Goal: Transaction & Acquisition: Purchase product/service

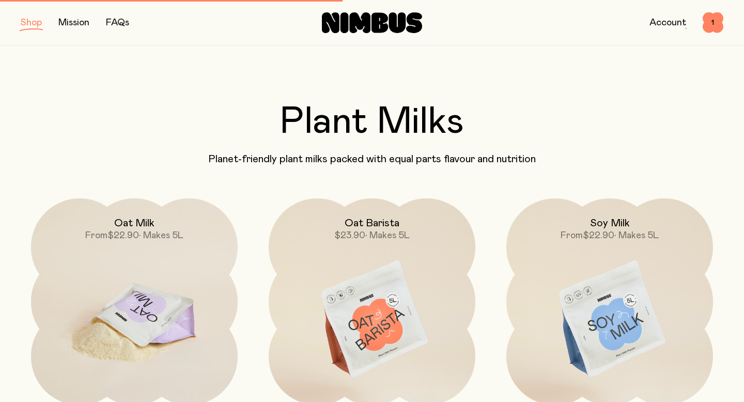
click at [150, 267] on img at bounding box center [134, 319] width 207 height 243
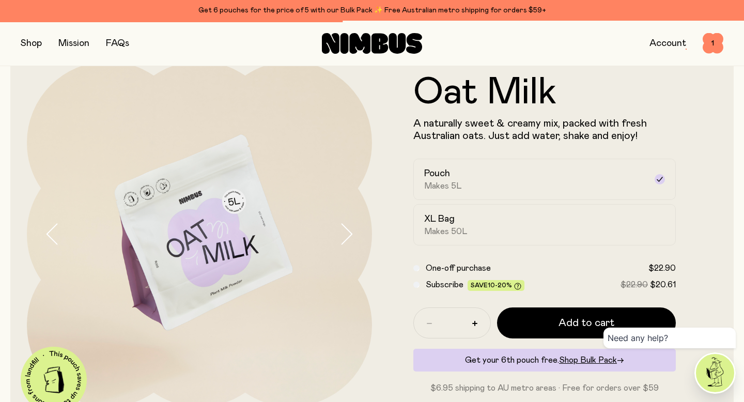
scroll to position [31, 0]
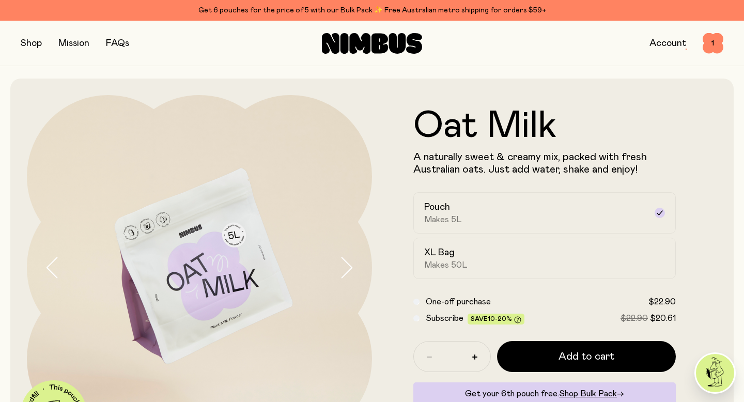
click at [40, 45] on button "button" at bounding box center [31, 43] width 21 height 14
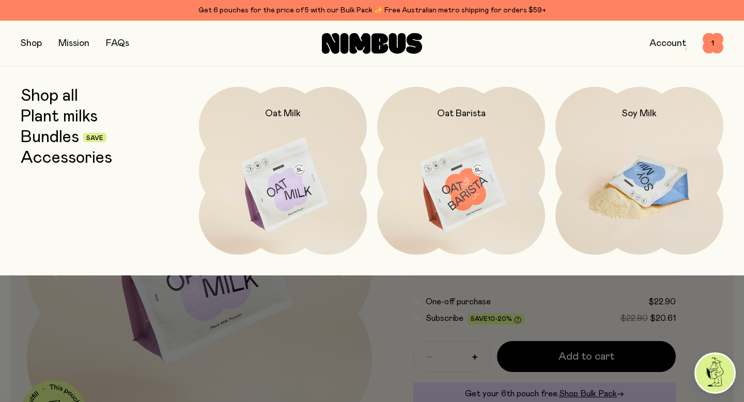
click at [622, 159] on img at bounding box center [639, 185] width 168 height 197
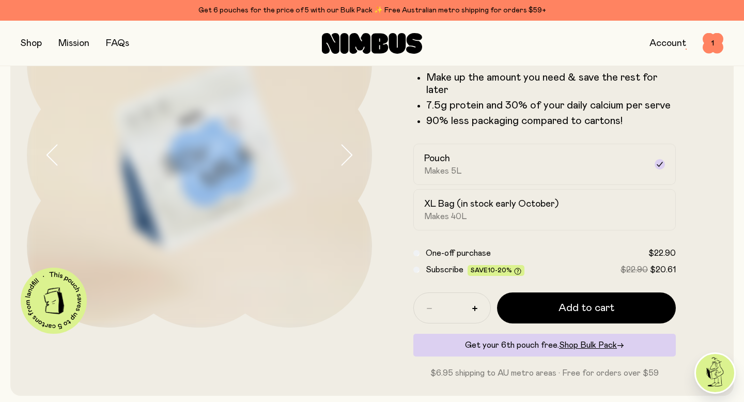
scroll to position [127, 0]
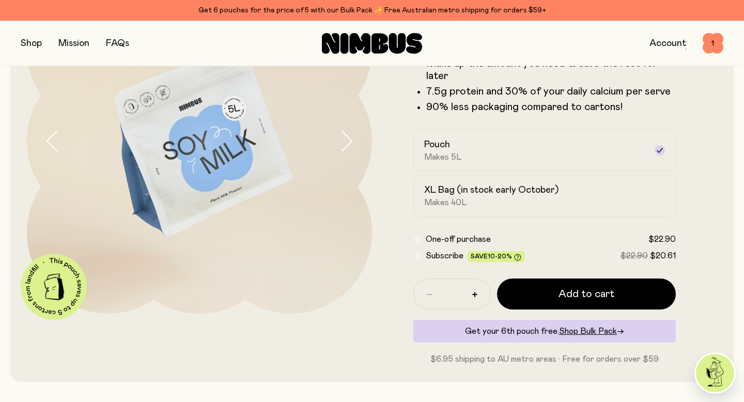
click at [35, 41] on button "button" at bounding box center [31, 43] width 21 height 14
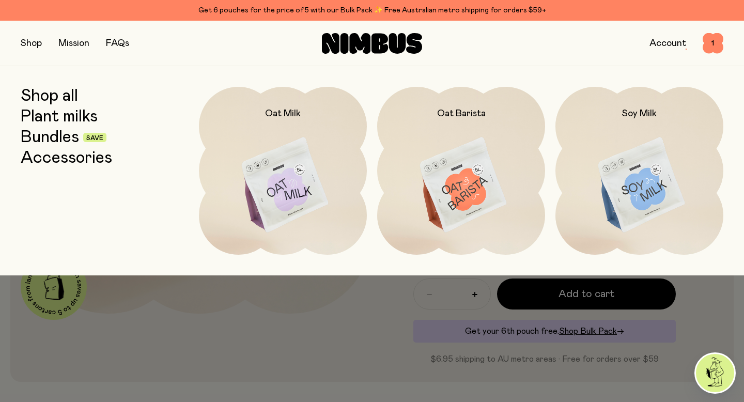
click at [59, 94] on link "Shop all" at bounding box center [49, 96] width 57 height 19
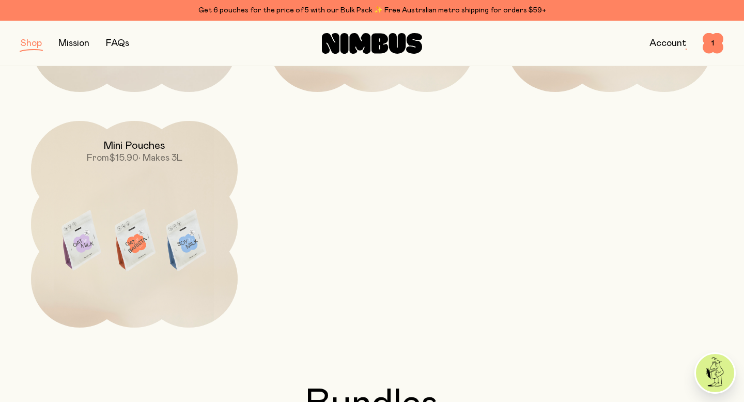
scroll to position [334, 0]
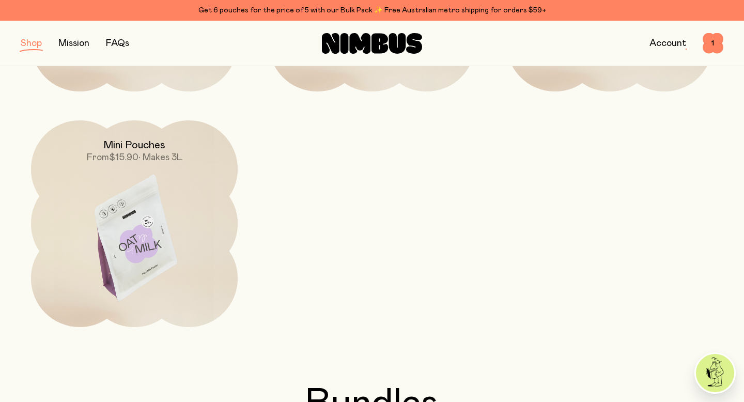
click at [148, 231] on img at bounding box center [134, 241] width 207 height 243
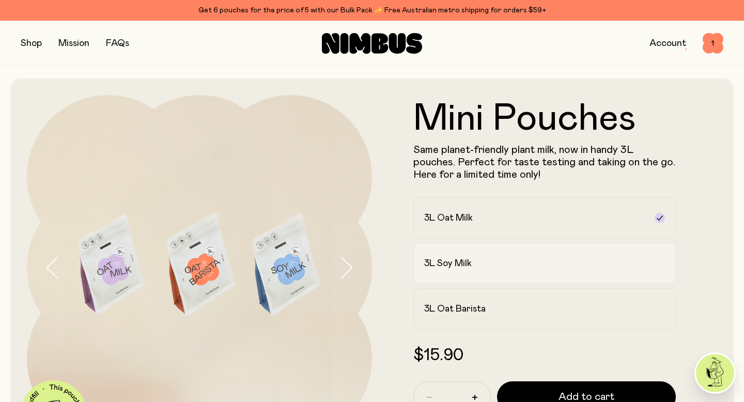
click at [490, 266] on div "3L Soy Milk" at bounding box center [535, 263] width 222 height 12
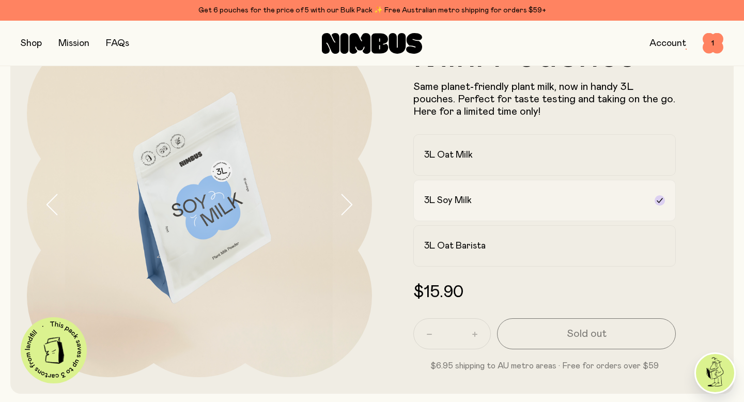
scroll to position [90, 0]
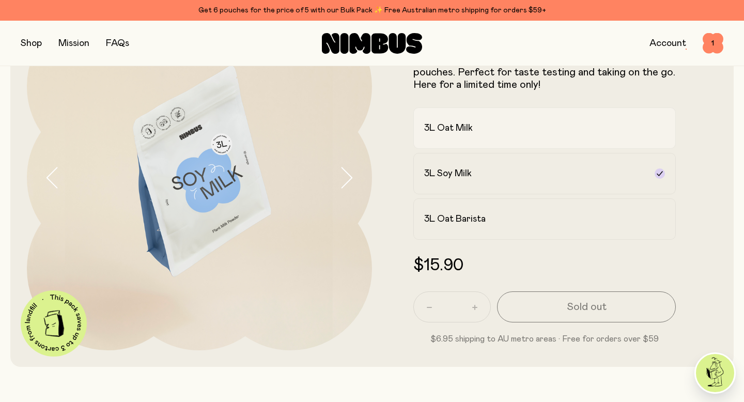
click at [470, 135] on label "3L Oat Milk" at bounding box center [544, 127] width 262 height 41
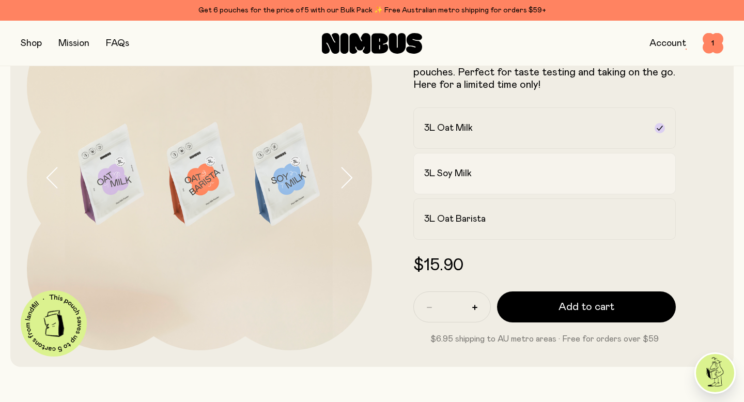
click at [471, 160] on label "3L Soy Milk" at bounding box center [544, 173] width 262 height 41
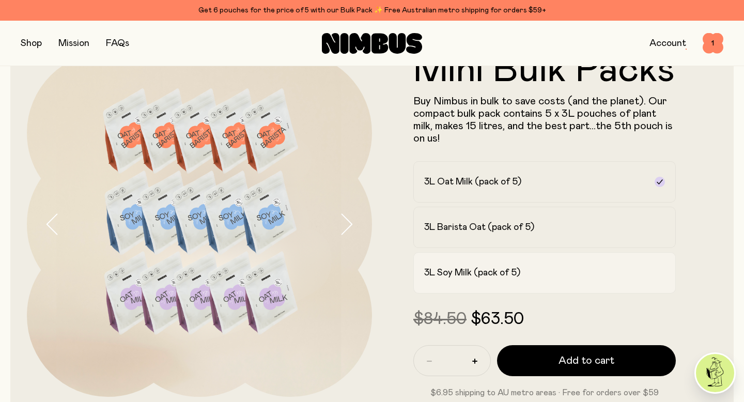
scroll to position [45, 0]
